Goal: Task Accomplishment & Management: Complete application form

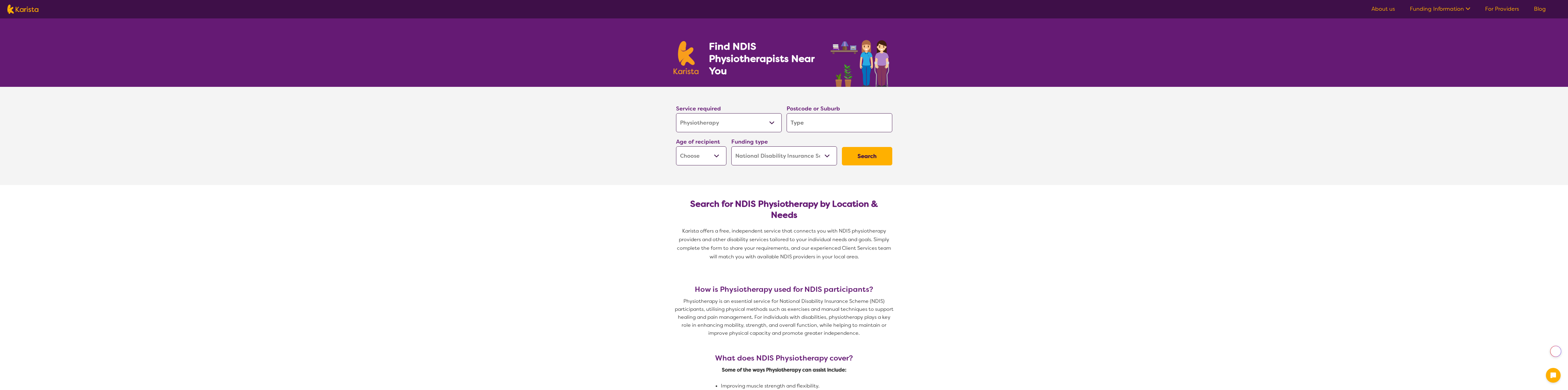
select select "Physiotherapy"
select select "NDIS"
select select "Physiotherapy"
select select "NDIS"
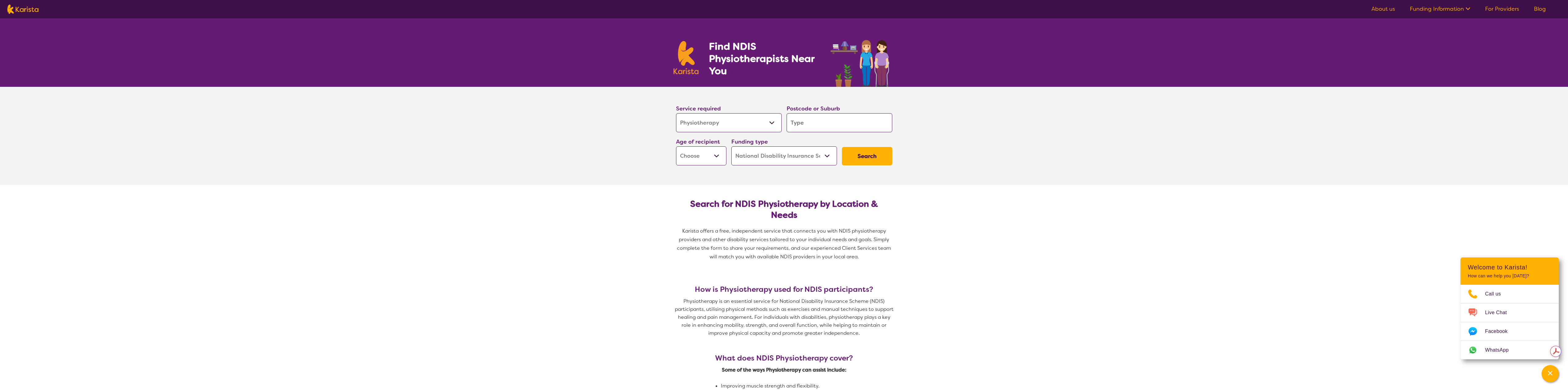
click at [773, 122] on select "Allied Health Assistant Assessment ([MEDICAL_DATA] or [MEDICAL_DATA]) Behaviour…" at bounding box center [729, 122] width 106 height 19
click at [676, 113] on select "Allied Health Assistant Assessment ([MEDICAL_DATA] or [MEDICAL_DATA]) Behaviour…" at bounding box center [729, 122] width 106 height 19
click at [869, 124] on input "search" at bounding box center [839, 122] width 106 height 19
type input "2336"
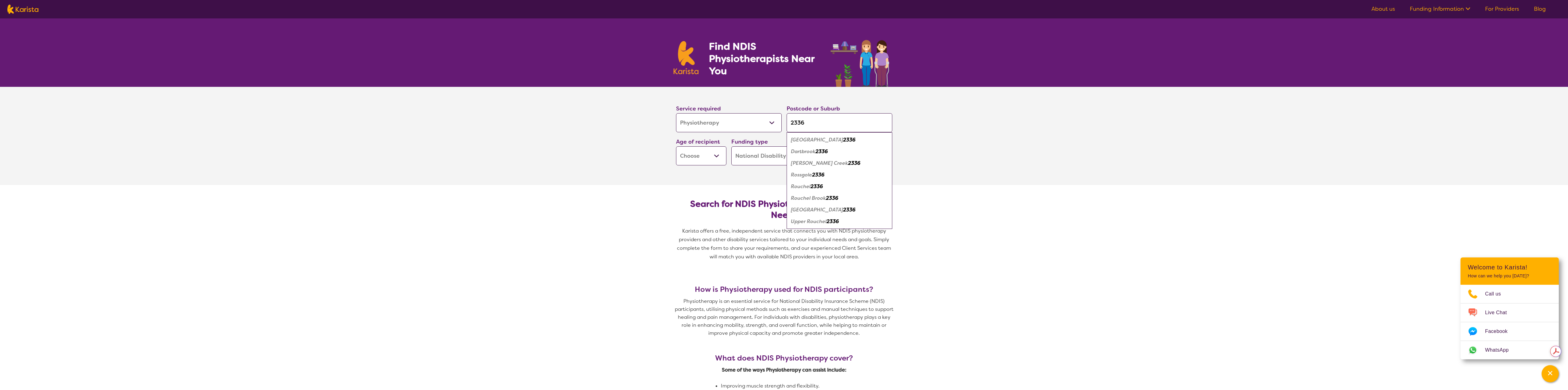
click at [717, 154] on select "Early Childhood - 0 to 9 Child - 10 to 11 Adolescent - 12 to 17 Adult - 18 to 6…" at bounding box center [701, 156] width 51 height 19
select select "AG"
click at [676, 147] on select "Early Childhood - 0 to 9 Child - 10 to 11 Adolescent - 12 to 17 Adult - 18 to 6…" at bounding box center [701, 156] width 51 height 19
select select "AG"
click at [831, 156] on select "Home Care Package (HCP) National Disability Insurance Scheme (NDIS) I don't know" at bounding box center [784, 156] width 106 height 19
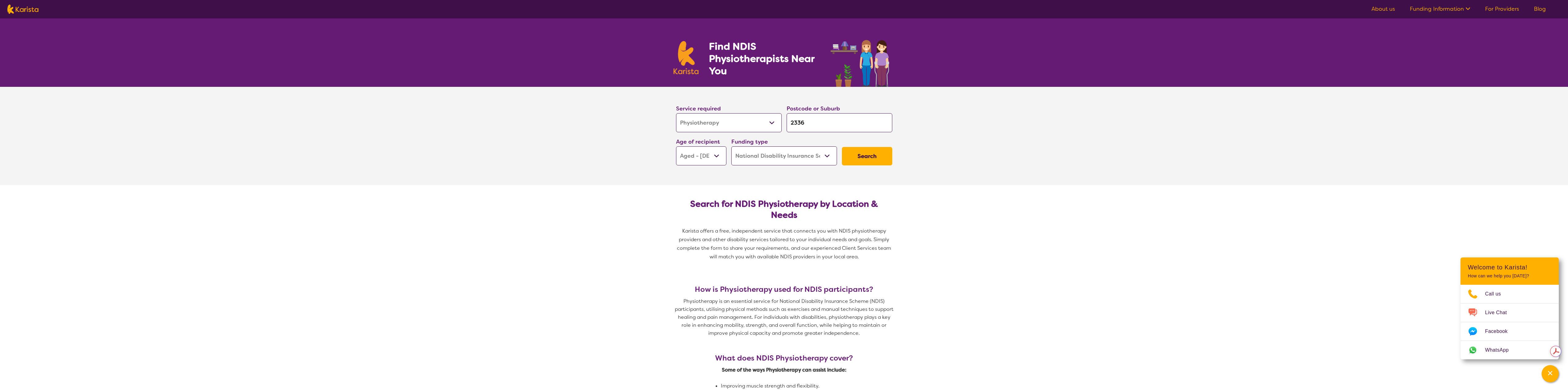
select select "HCP"
click at [731, 147] on select "Home Care Package (HCP) National Disability Insurance Scheme (NDIS) I don't know" at bounding box center [784, 156] width 106 height 19
select select "HCP"
click at [859, 158] on button "Search" at bounding box center [867, 156] width 51 height 18
